Goal: Obtain resource: Download file/media

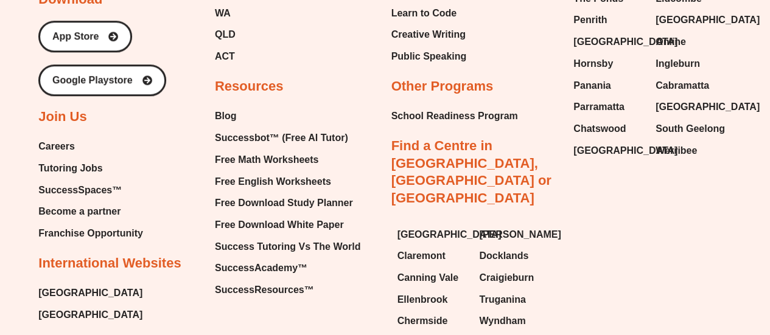
scroll to position [5084, 0]
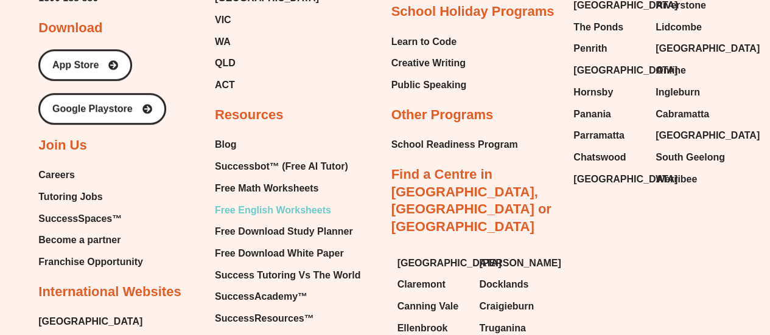
click at [256, 201] on span "Free English Worksheets" at bounding box center [273, 210] width 116 height 18
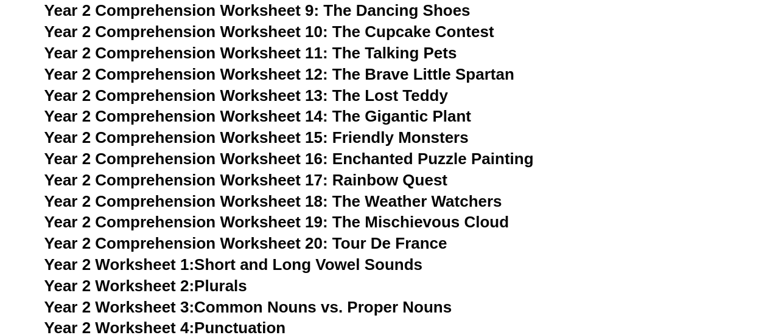
scroll to position [3125, 0]
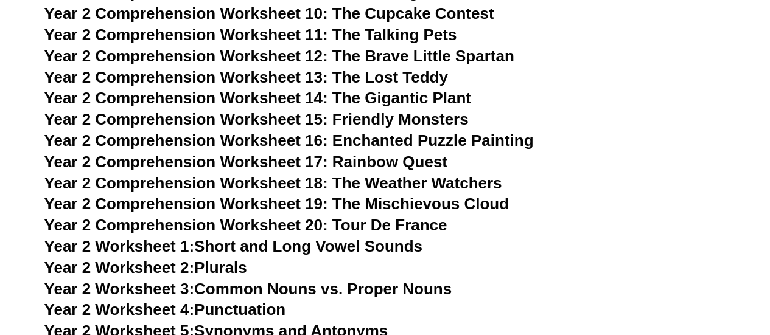
click at [268, 208] on span "Year 2 Comprehension Worksheet 19: The Mischievous Cloud" at bounding box center [276, 204] width 464 height 18
